Goal: Task Accomplishment & Management: Use online tool/utility

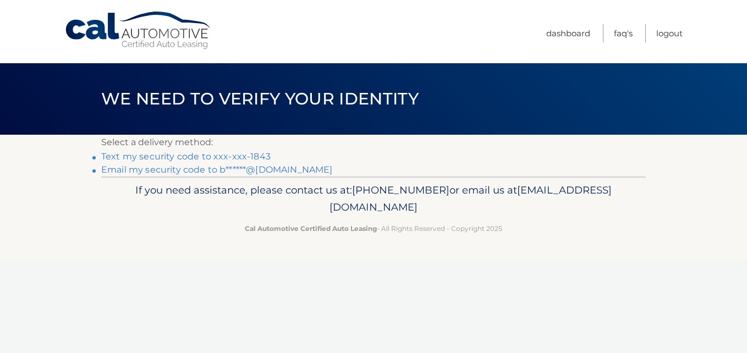
click at [256, 155] on link "Text my security code to xxx-xxx-1843" at bounding box center [185, 156] width 169 height 10
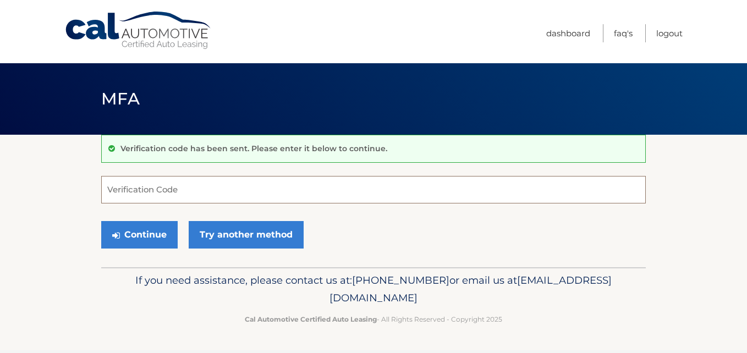
click at [183, 193] on input "Verification Code" at bounding box center [373, 190] width 545 height 28
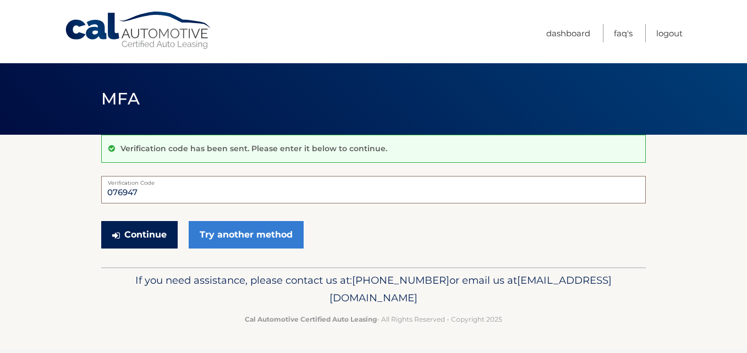
type input "076947"
click at [141, 227] on button "Continue" at bounding box center [139, 235] width 76 height 28
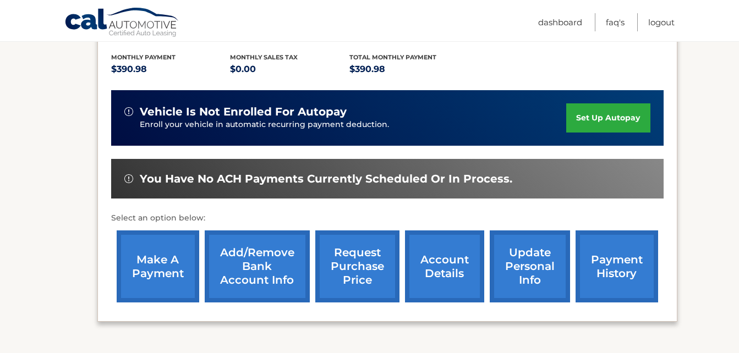
scroll to position [171, 0]
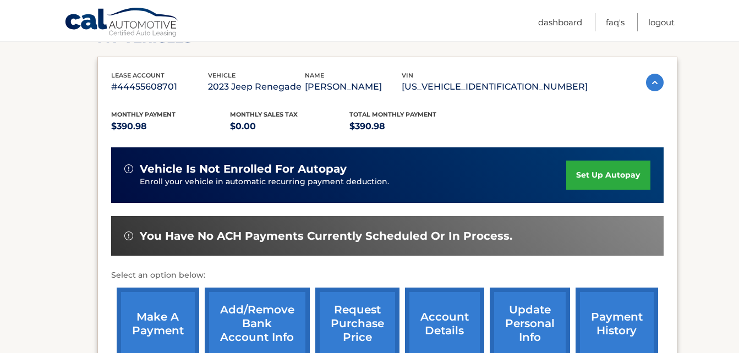
click at [168, 308] on link "make a payment" at bounding box center [158, 324] width 83 height 72
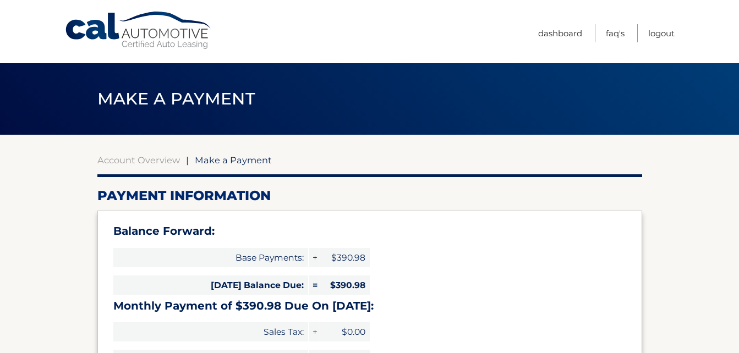
select select "MDA2NzM5ZWQtMGU3ZC00ODU4LTg4ZjEtYTdhYWNlY2U3ZmYz"
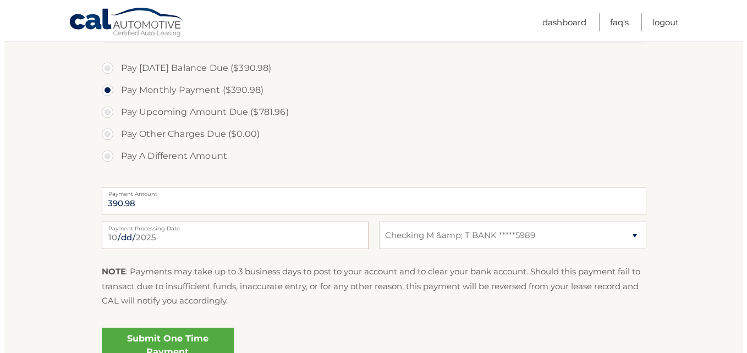
scroll to position [480, 0]
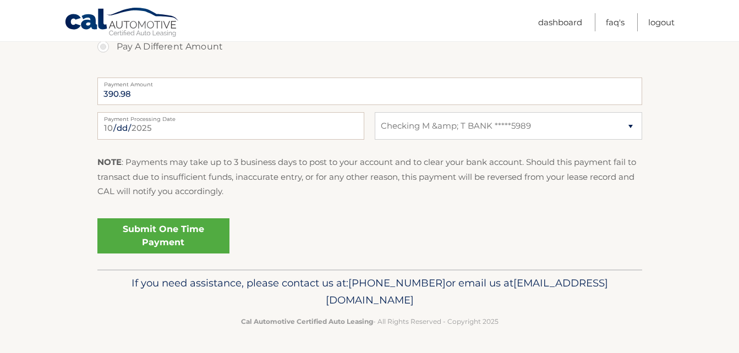
click at [207, 235] on link "Submit One Time Payment" at bounding box center [163, 235] width 132 height 35
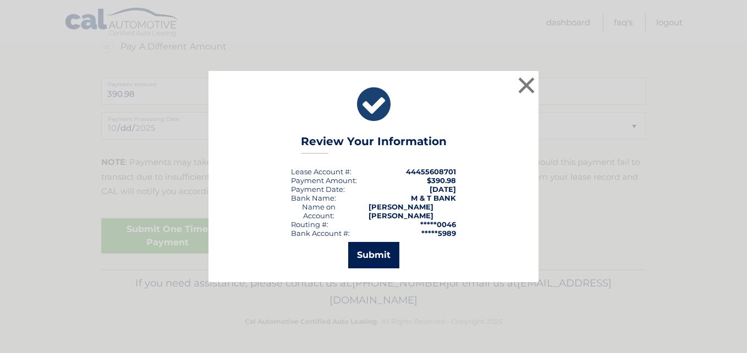
click at [371, 254] on button "Submit" at bounding box center [373, 255] width 51 height 26
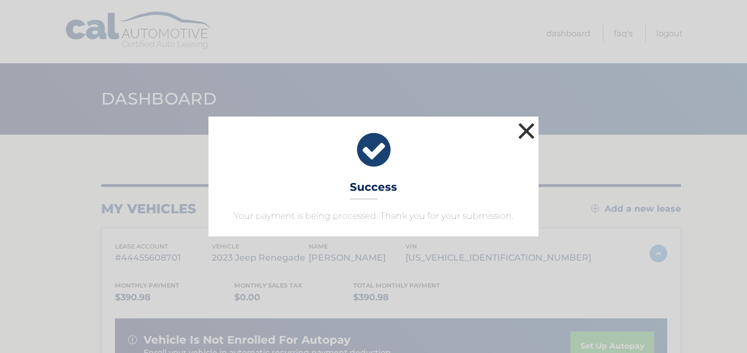
click at [529, 127] on button "×" at bounding box center [527, 131] width 22 height 22
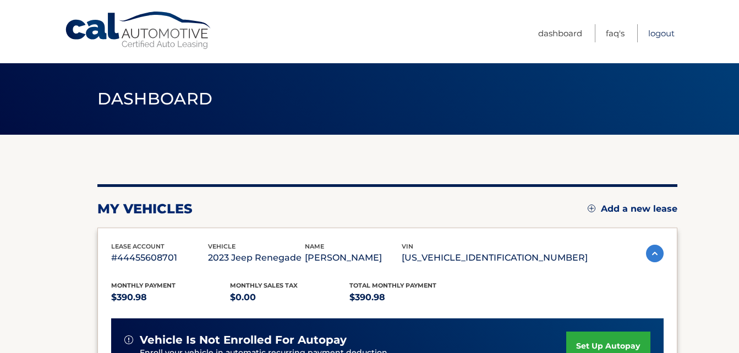
click at [661, 33] on link "Logout" at bounding box center [661, 33] width 26 height 18
